Goal: Information Seeking & Learning: Learn about a topic

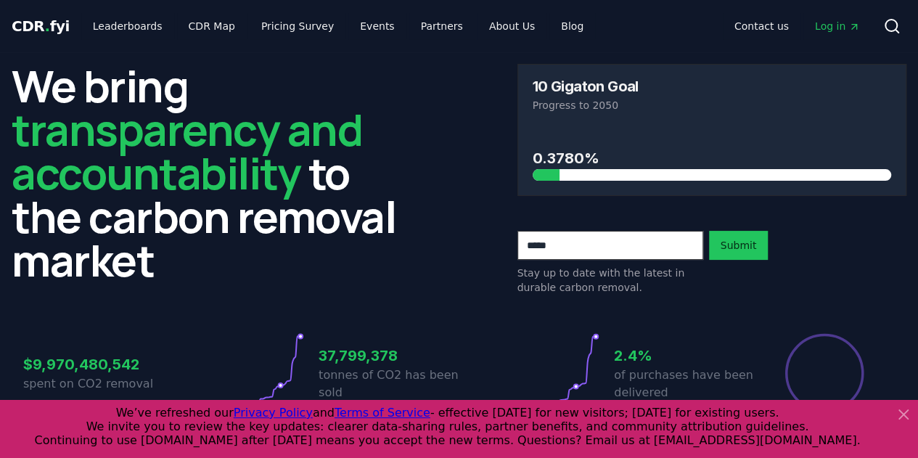
click at [134, 107] on span "transparency and accountability" at bounding box center [187, 150] width 350 height 103
click at [117, 23] on link "Leaderboards" at bounding box center [127, 26] width 93 height 26
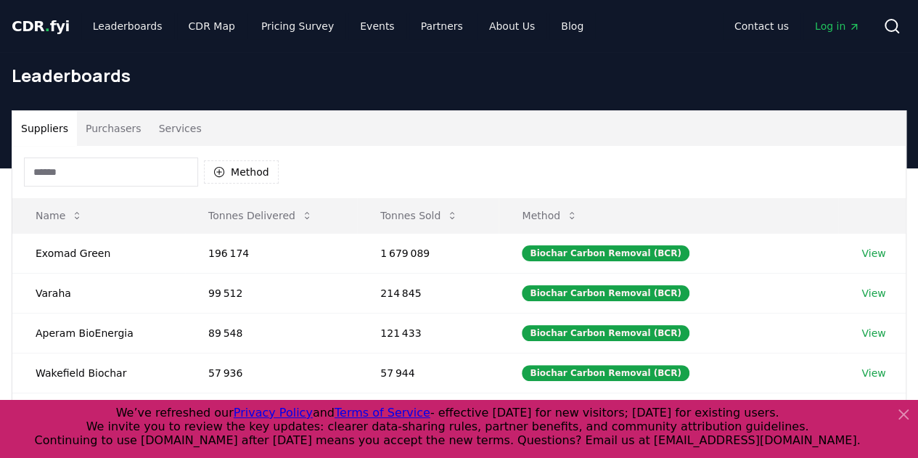
click at [120, 176] on input at bounding box center [111, 171] width 174 height 29
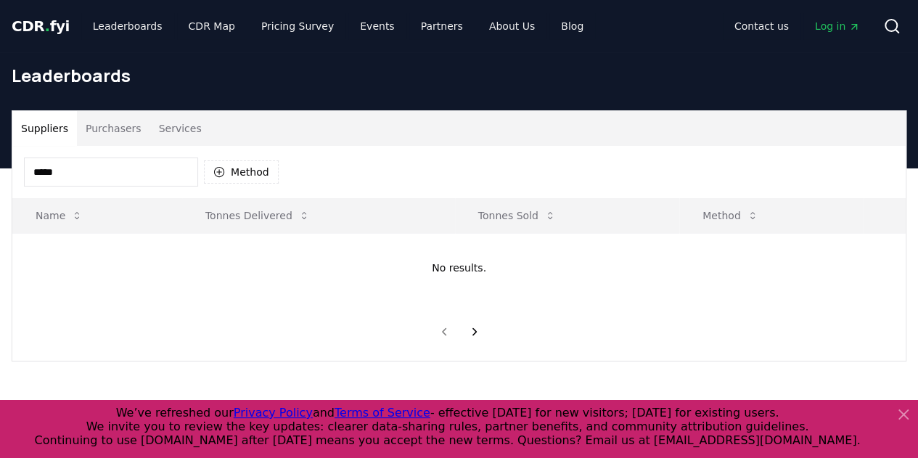
type input "*****"
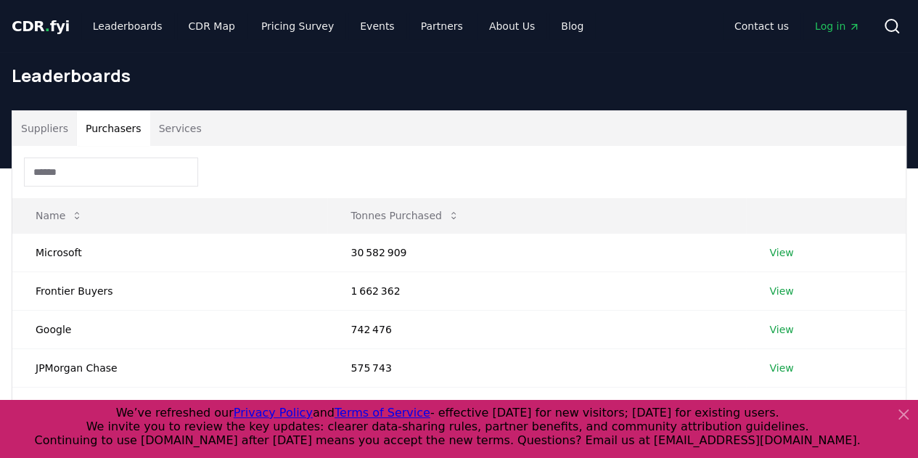
click at [109, 124] on button "Purchasers" at bounding box center [113, 128] width 73 height 35
click at [290, 29] on link "Pricing Survey" at bounding box center [298, 26] width 96 height 26
